Goal: Task Accomplishment & Management: Manage account settings

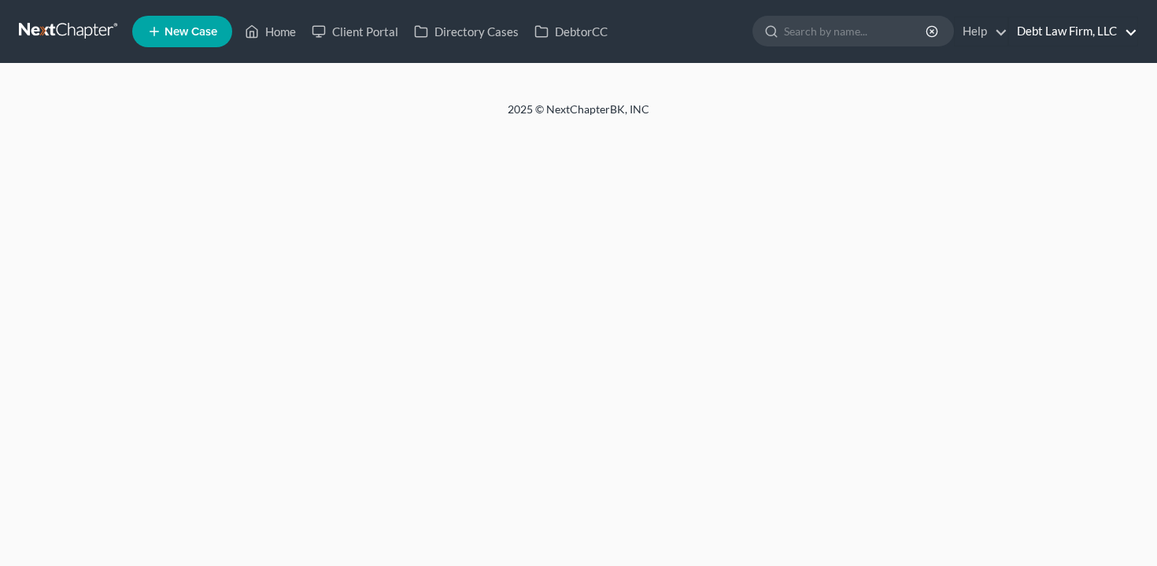
click at [1093, 20] on link "Debt Law Firm, LLC" at bounding box center [1073, 31] width 128 height 28
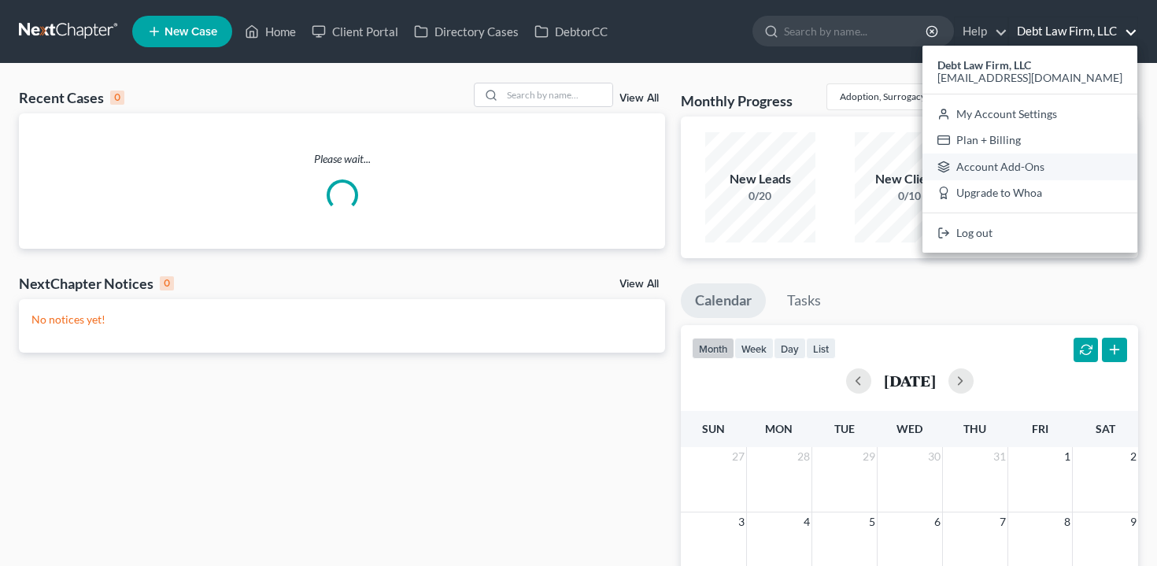
click at [1052, 164] on link "Account Add-Ons" at bounding box center [1029, 166] width 215 height 27
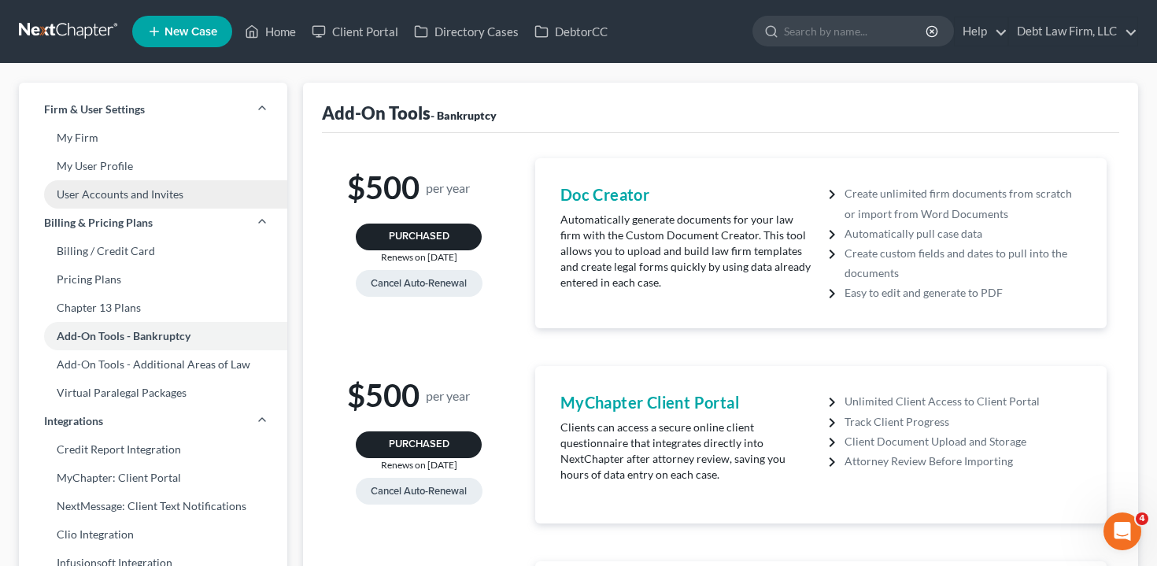
click at [223, 201] on link "User Accounts and Invites" at bounding box center [153, 194] width 268 height 28
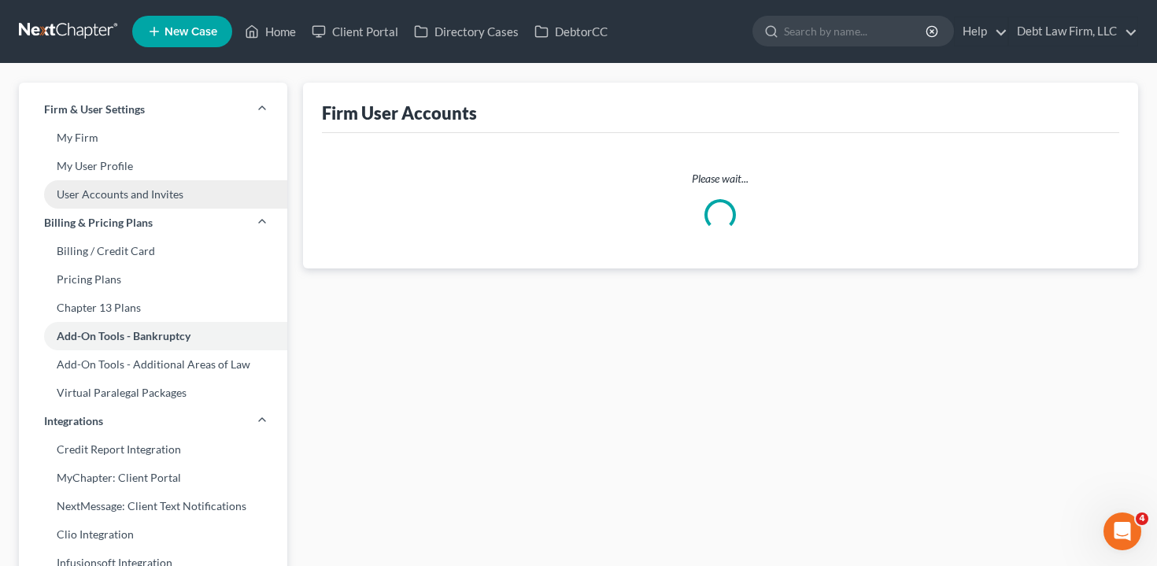
select select "0"
select select "1"
select select "0"
